Goal: Task Accomplishment & Management: Manage account settings

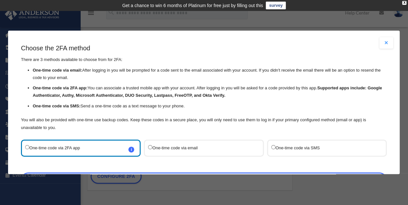
scroll to position [21, 0]
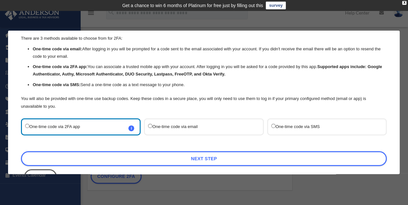
click at [273, 129] on label "One-time code via SMS" at bounding box center [323, 126] width 105 height 9
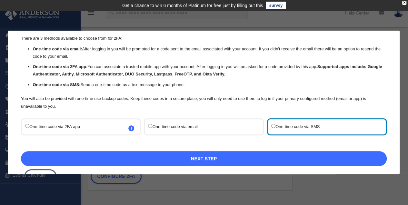
click at [263, 157] on link "Next Step" at bounding box center [203, 158] width 365 height 15
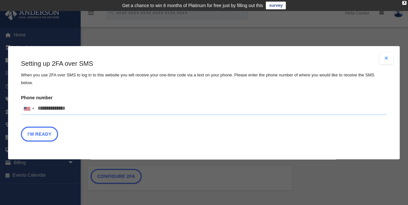
click at [54, 109] on input "Phone number United States +1 United Kingdom +44 Afghanistan (‫افغانستان‬‎) +93…" at bounding box center [203, 108] width 365 height 13
type input "**********"
click at [43, 131] on button "I'm Ready" at bounding box center [39, 133] width 37 height 15
click at [43, 129] on button "I'm Ready" at bounding box center [39, 133] width 37 height 15
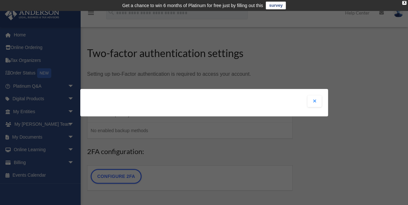
click at [136, 117] on div "Are you sure? Any unsaved changes will be lost! Yes No Choose the 2FA method Th…" at bounding box center [204, 102] width 408 height 205
click at [148, 102] on div "Are you sure? Any unsaved changes will be lost! Yes No Choose the 2FA method Th…" at bounding box center [203, 102] width 247 height 27
drag, startPoint x: 311, startPoint y: 103, endPoint x: 314, endPoint y: 101, distance: 3.8
click at [313, 101] on button "Close modal" at bounding box center [314, 101] width 14 height 12
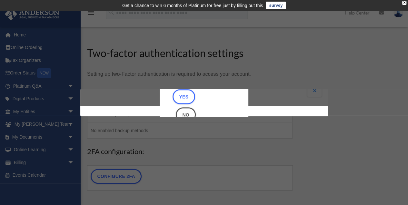
click at [237, 174] on div "Are you sure? Any unsaved changes will be lost! Yes No Choose the 2FA method Th…" at bounding box center [204, 102] width 408 height 205
click at [310, 91] on div "Are you sure? Any unsaved changes will be lost! Yes No" at bounding box center [203, 92] width 247 height 27
click at [404, 4] on div "X" at bounding box center [404, 3] width 4 height 4
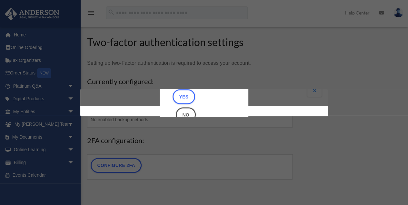
click at [255, 65] on div "Are you sure? Any unsaved changes will be lost! Yes No Choose the 2FA method Th…" at bounding box center [204, 102] width 408 height 205
click at [125, 168] on div "Are you sure? Any unsaved changes will be lost! Yes No Choose the 2FA method Th…" at bounding box center [204, 102] width 408 height 205
click at [22, 45] on div "Are you sure? Any unsaved changes will be lost! Yes No Choose the 2FA method Th…" at bounding box center [204, 102] width 408 height 205
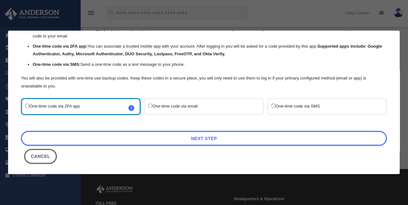
scroll to position [42, 0]
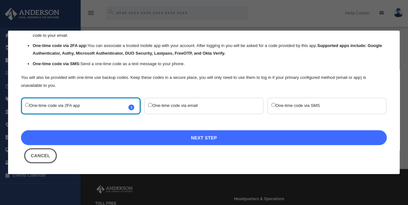
click at [195, 139] on link "Next Step" at bounding box center [203, 137] width 365 height 15
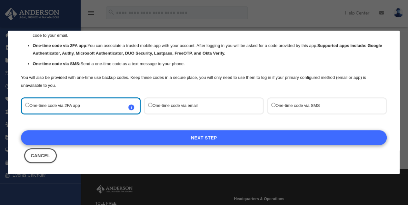
scroll to position [30, 0]
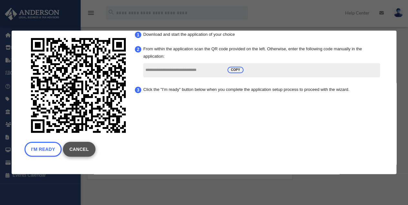
click at [74, 147] on link "Cancel" at bounding box center [79, 149] width 33 height 15
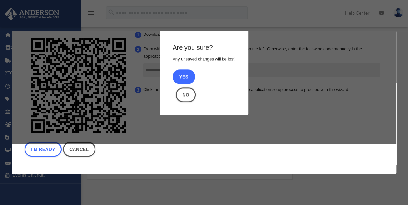
click at [189, 77] on button "Yes" at bounding box center [183, 76] width 23 height 15
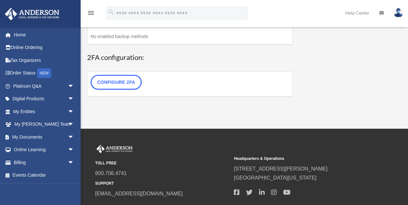
scroll to position [86, 0]
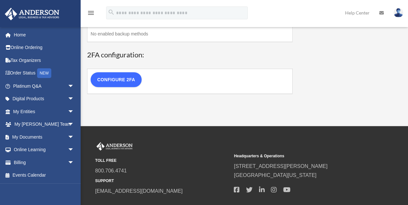
click at [124, 81] on link "Configure 2FA" at bounding box center [116, 79] width 51 height 15
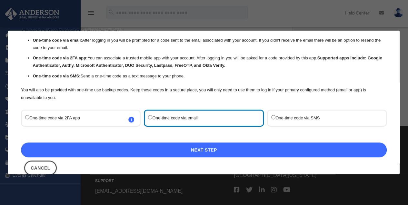
click at [162, 156] on link "Next Step" at bounding box center [203, 149] width 365 height 15
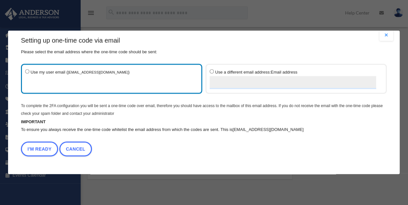
scroll to position [7, 0]
click at [41, 142] on button "I'm Ready" at bounding box center [39, 149] width 37 height 15
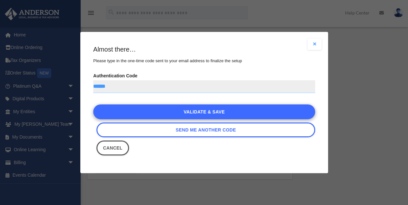
type input "******"
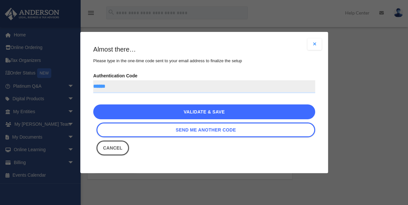
click at [133, 117] on link "Validate & Save" at bounding box center [204, 111] width 222 height 15
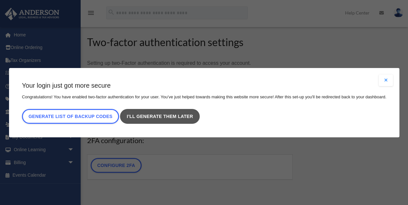
click at [152, 117] on link "I’ll generate them later" at bounding box center [159, 116] width 79 height 15
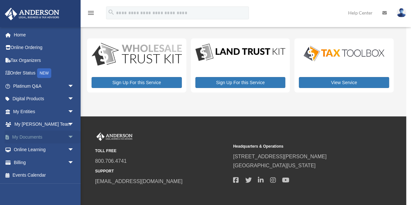
click at [68, 136] on span "arrow_drop_down" at bounding box center [74, 136] width 13 height 13
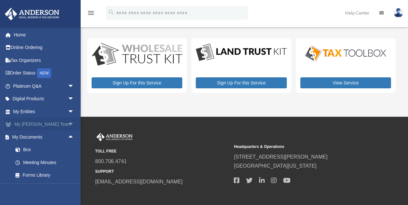
click at [56, 122] on link "My Anderson Team arrow_drop_down" at bounding box center [44, 124] width 79 height 13
click at [68, 122] on span "arrow_drop_down" at bounding box center [74, 124] width 13 height 13
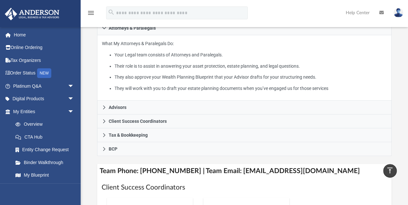
scroll to position [129, 0]
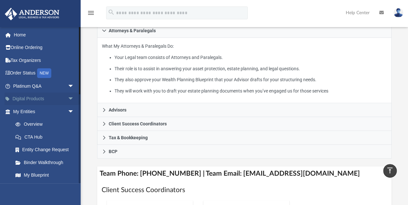
click at [68, 96] on span "arrow_drop_down" at bounding box center [74, 98] width 13 height 13
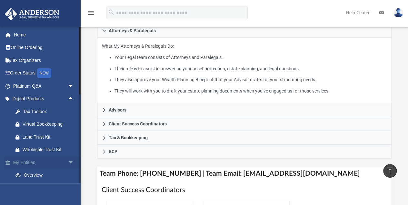
click at [68, 162] on span "arrow_drop_down" at bounding box center [74, 162] width 13 height 13
click at [68, 160] on span "arrow_drop_up" at bounding box center [74, 162] width 13 height 13
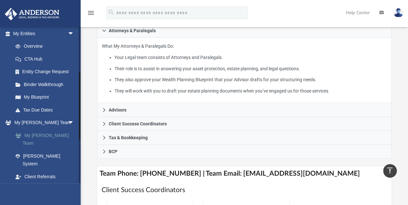
click at [52, 137] on link "My [PERSON_NAME] Team" at bounding box center [46, 139] width 75 height 21
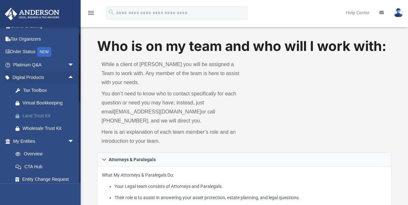
scroll to position [43, 0]
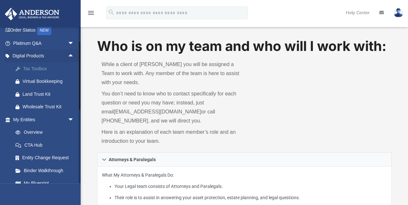
click at [45, 70] on div "Tax Toolbox" at bounding box center [49, 69] width 53 height 8
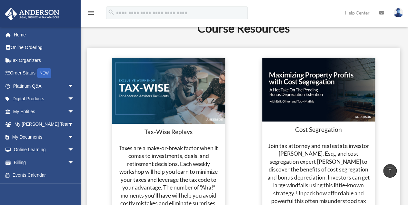
scroll to position [1224, 0]
